Goal: Navigation & Orientation: Find specific page/section

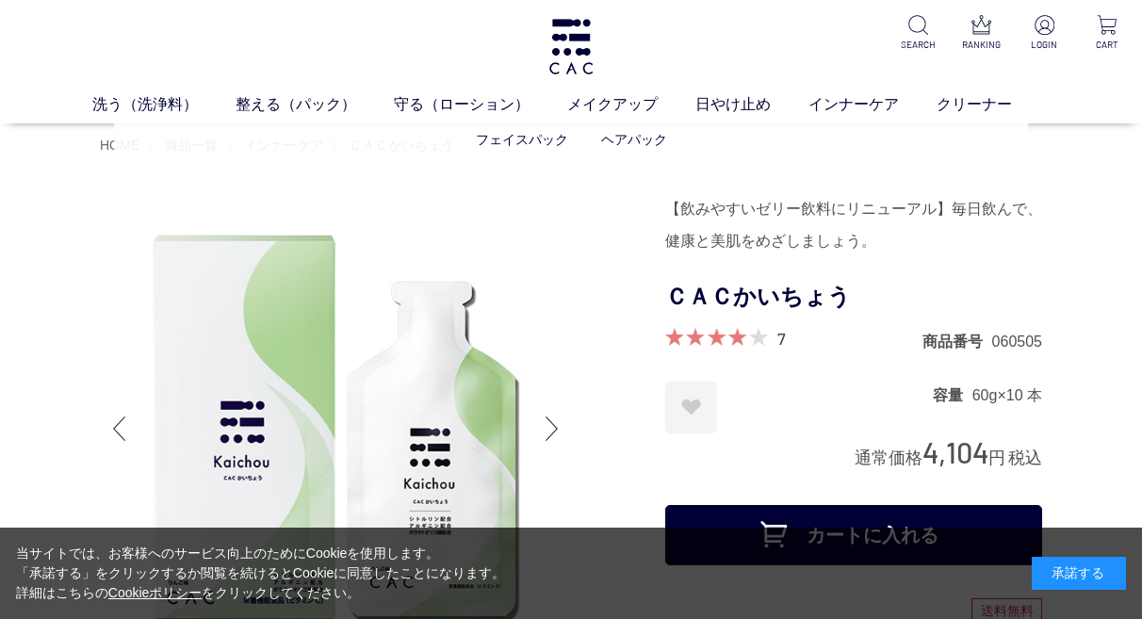
click at [205, 143] on ul "フェイスパック ヘアパック" at bounding box center [571, 140] width 914 height 46
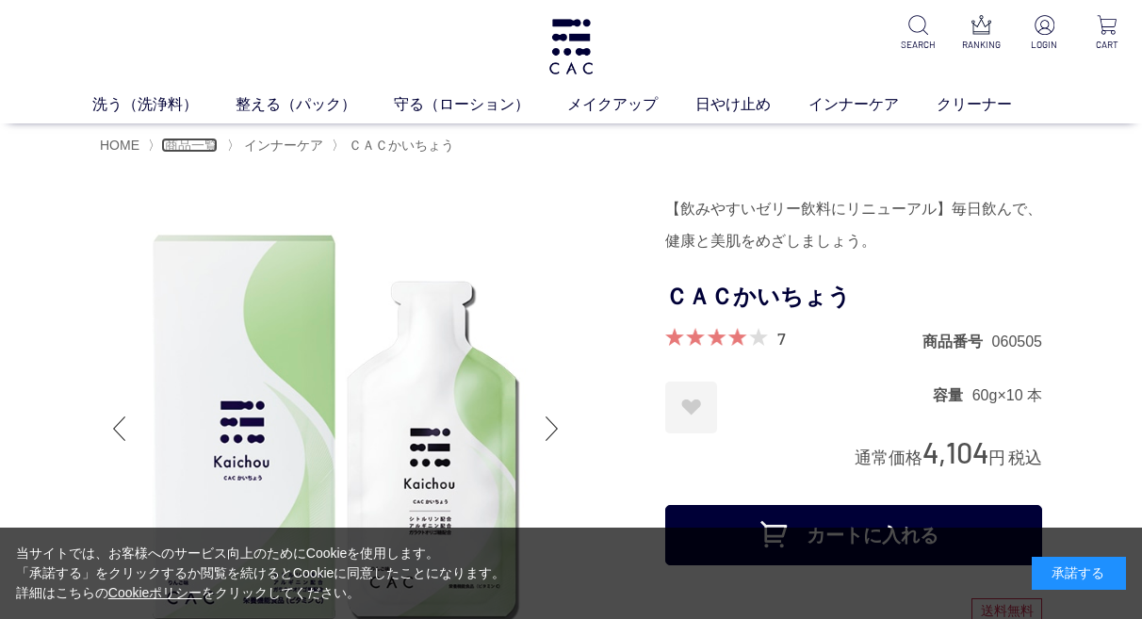
click at [209, 139] on span "商品一覧" at bounding box center [191, 145] width 53 height 15
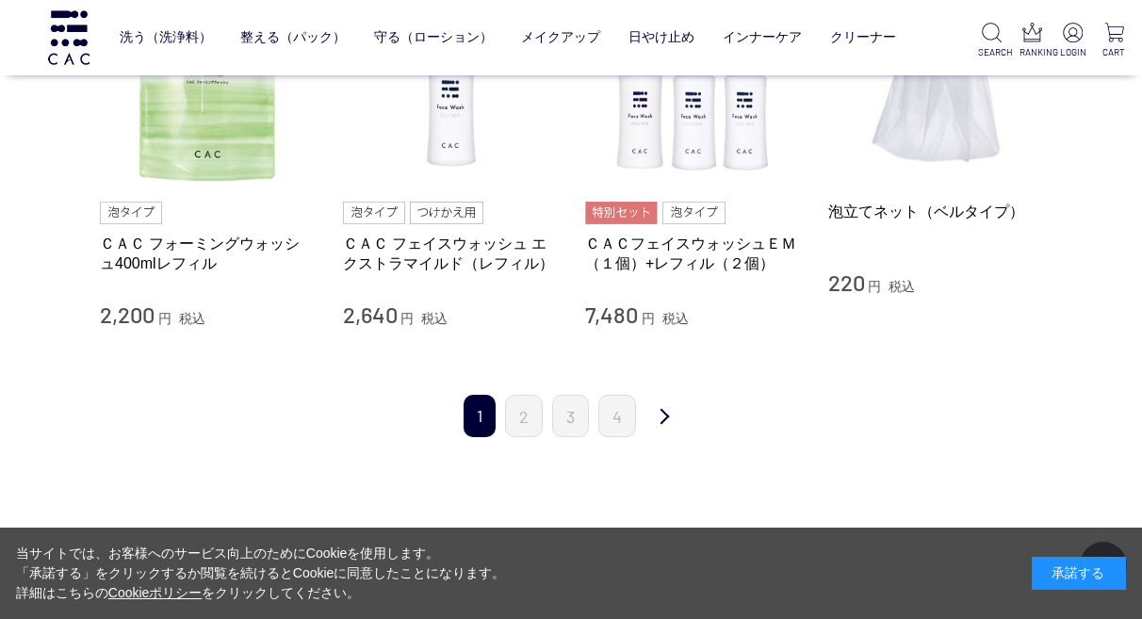
scroll to position [1979, 0]
click at [520, 421] on link "2" at bounding box center [524, 417] width 38 height 42
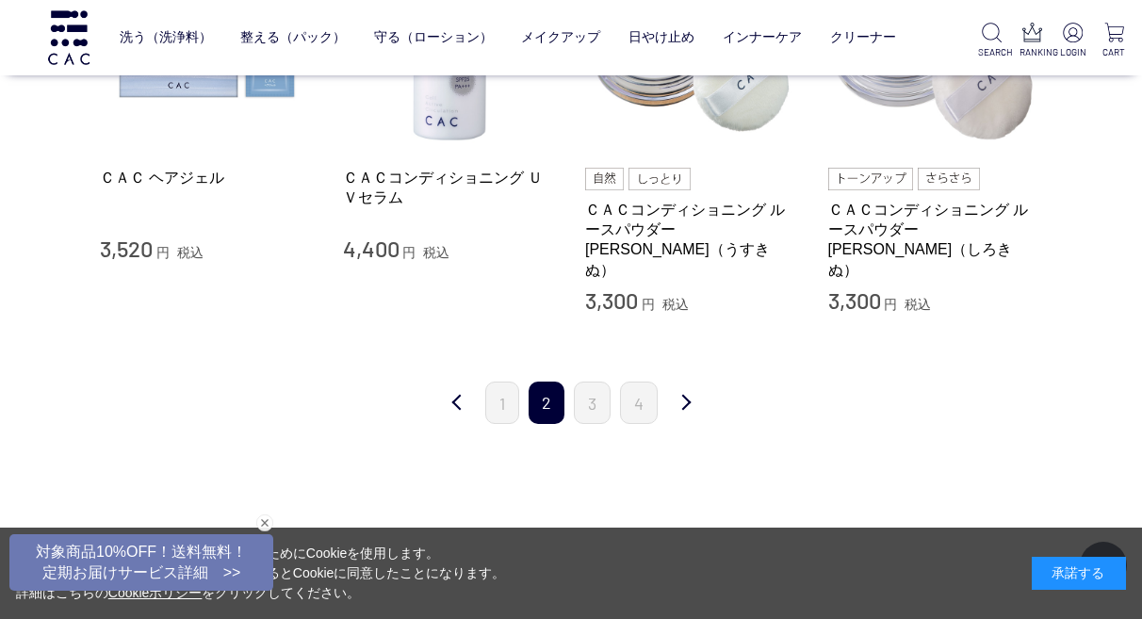
scroll to position [1979, 0]
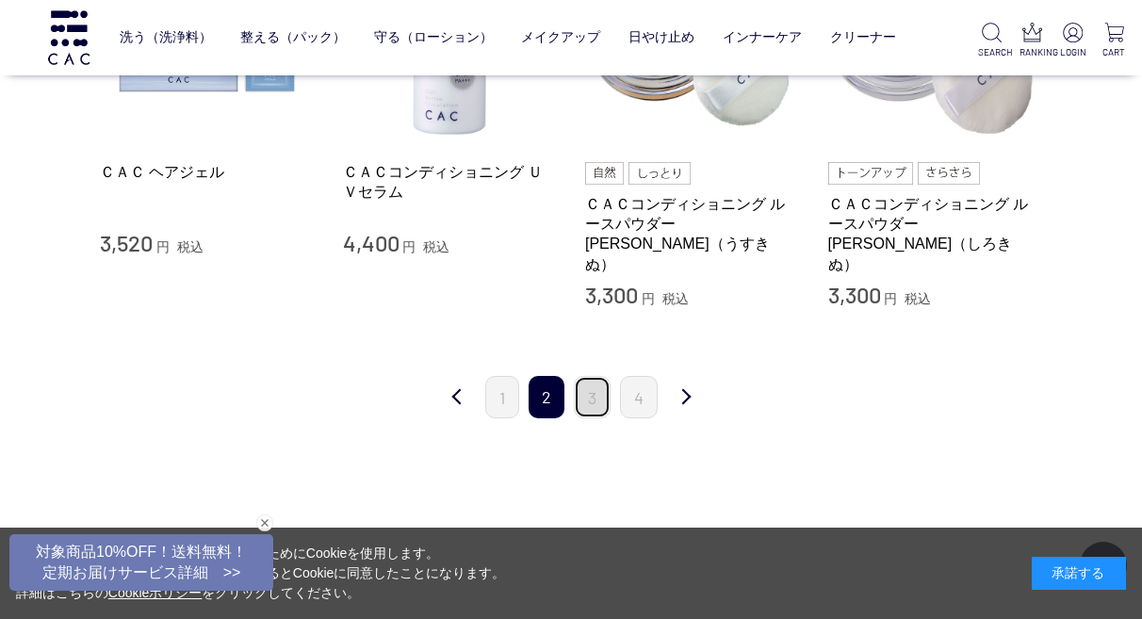
click at [604, 381] on link "3" at bounding box center [592, 397] width 37 height 42
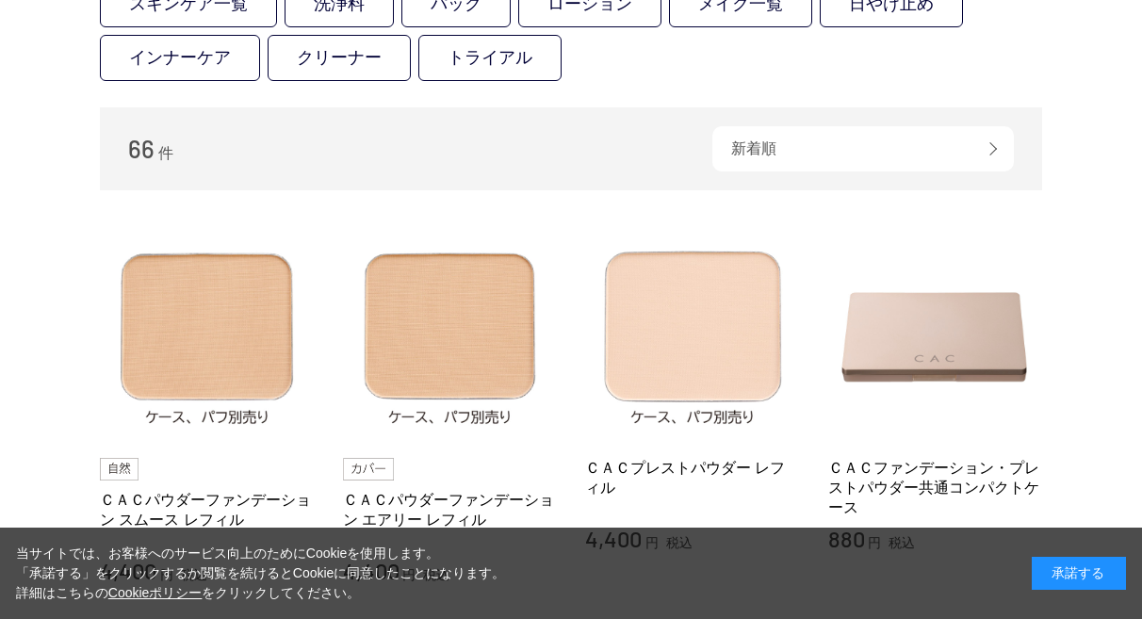
scroll to position [94, 0]
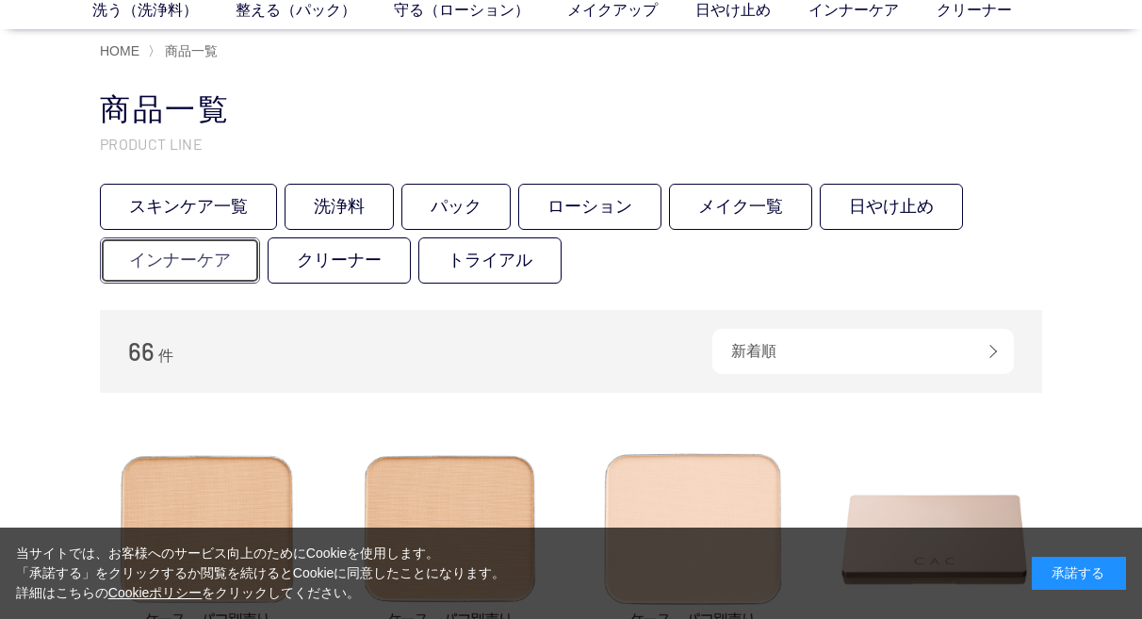
click at [217, 250] on link "インナーケア" at bounding box center [180, 261] width 160 height 46
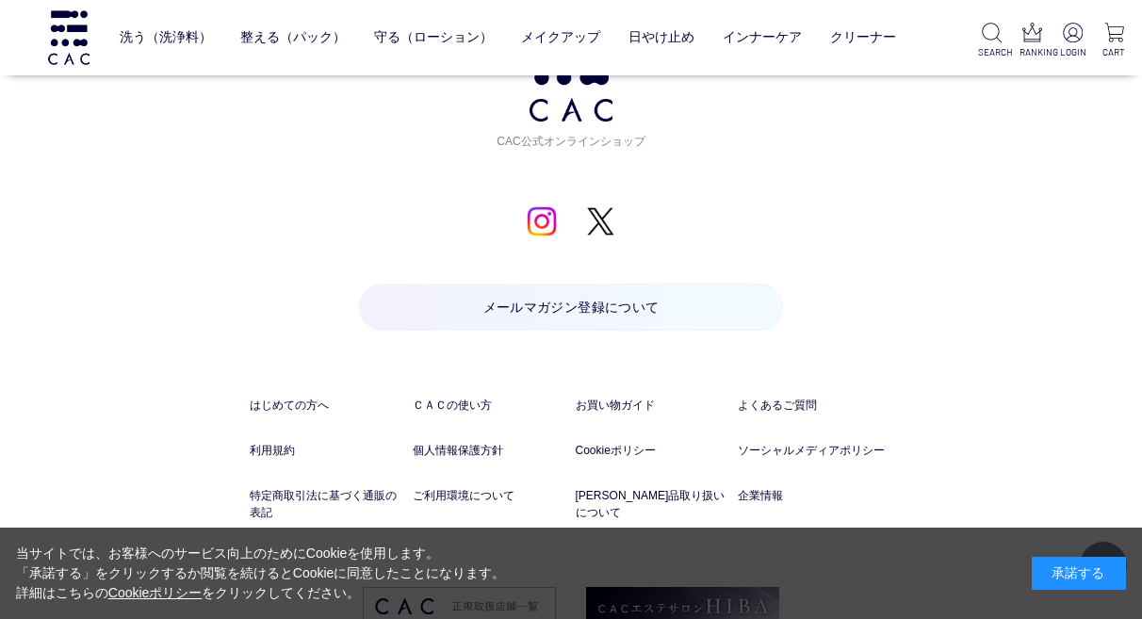
scroll to position [2336, 0]
